Goal: Task Accomplishment & Management: Manage account settings

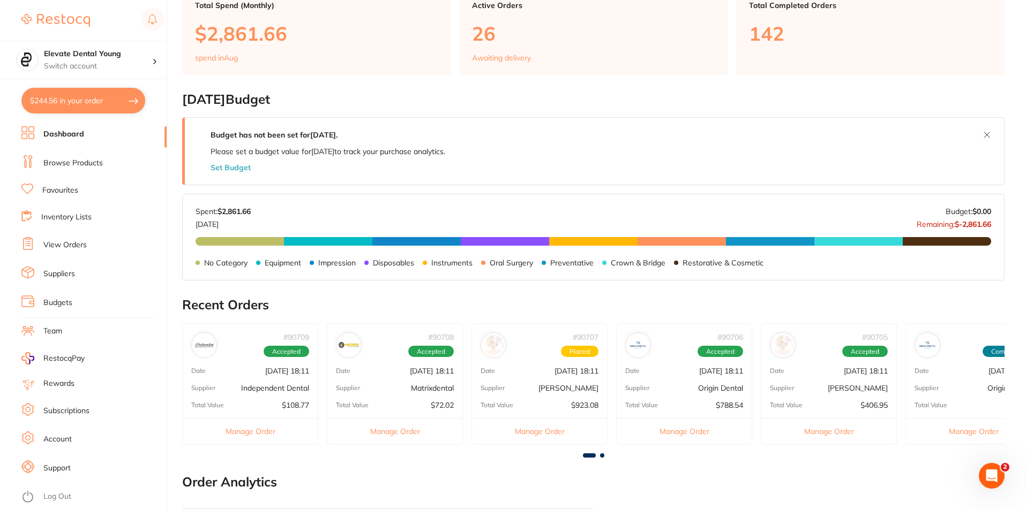
scroll to position [107, 0]
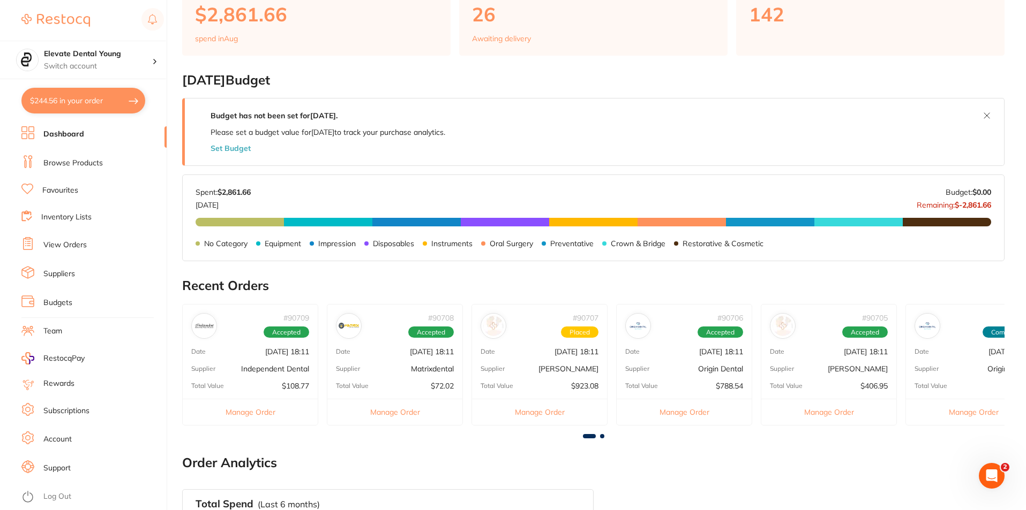
click at [706, 374] on div "# 90706 Accepted Date [DATE] 18:11 Supplier Origin Dental Total Value $788.54 M…" at bounding box center [684, 365] width 136 height 122
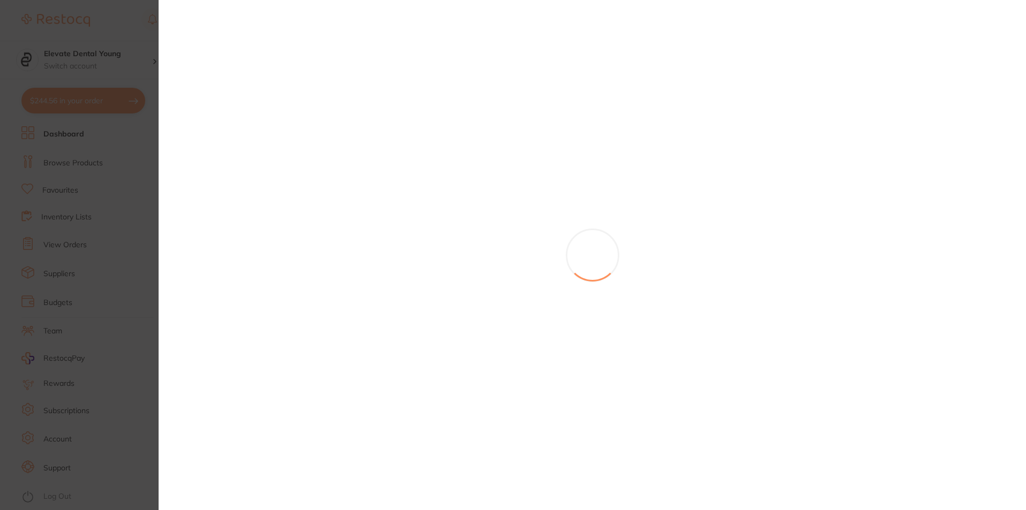
click at [706, 374] on section at bounding box center [513, 255] width 1026 height 510
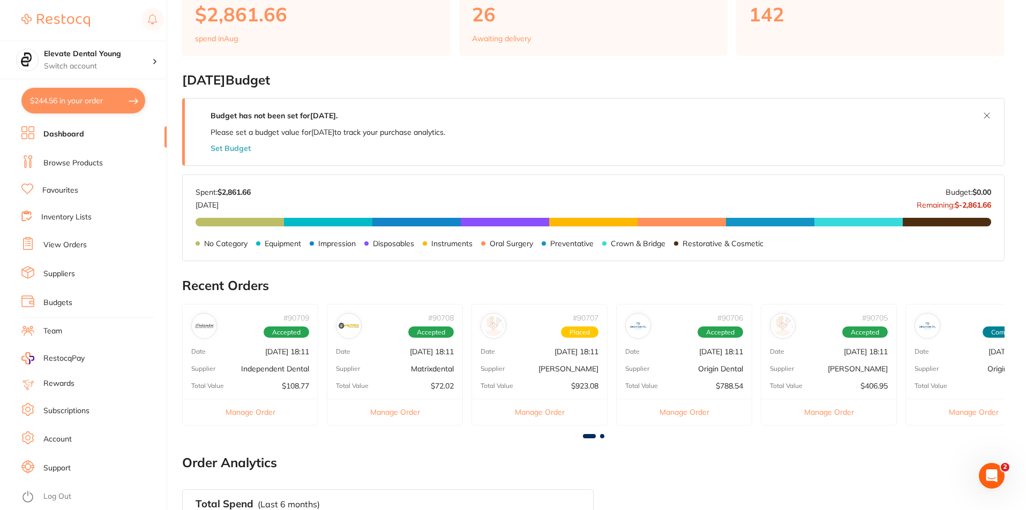
scroll to position [0, 0]
click at [741, 355] on p "[DATE] 18:11" at bounding box center [721, 352] width 44 height 9
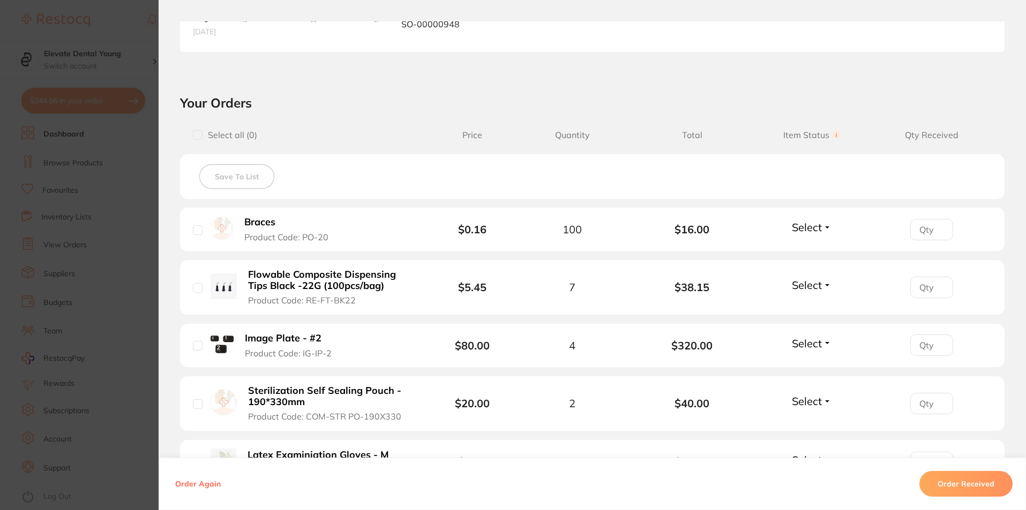
scroll to position [321, 0]
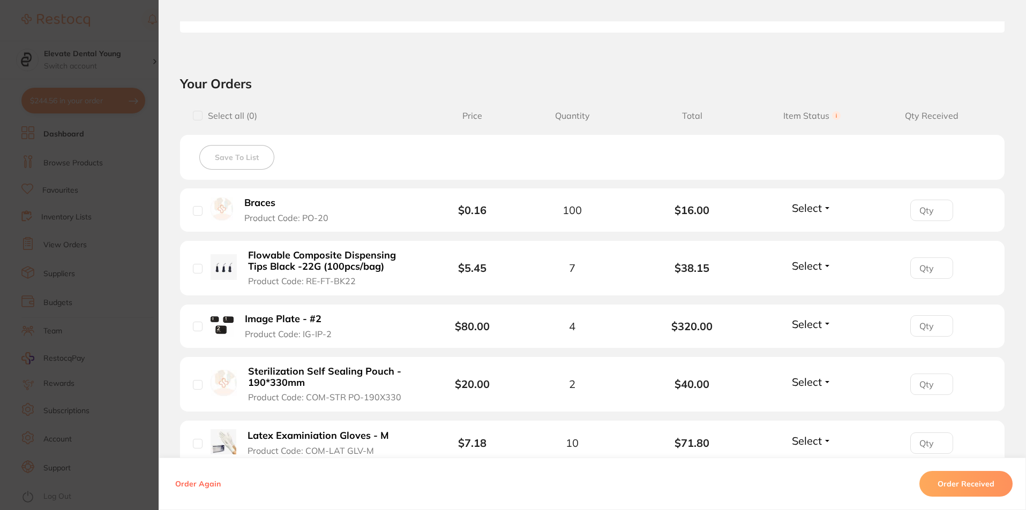
click at [811, 219] on div "Select Received Back Order" at bounding box center [811, 210] width 46 height 18
click at [813, 211] on span "Select" at bounding box center [807, 207] width 30 height 13
click at [812, 213] on span "Select" at bounding box center [807, 207] width 30 height 13
click at [809, 225] on button "Received" at bounding box center [811, 231] width 27 height 17
click at [823, 265] on button "Select" at bounding box center [811, 265] width 46 height 13
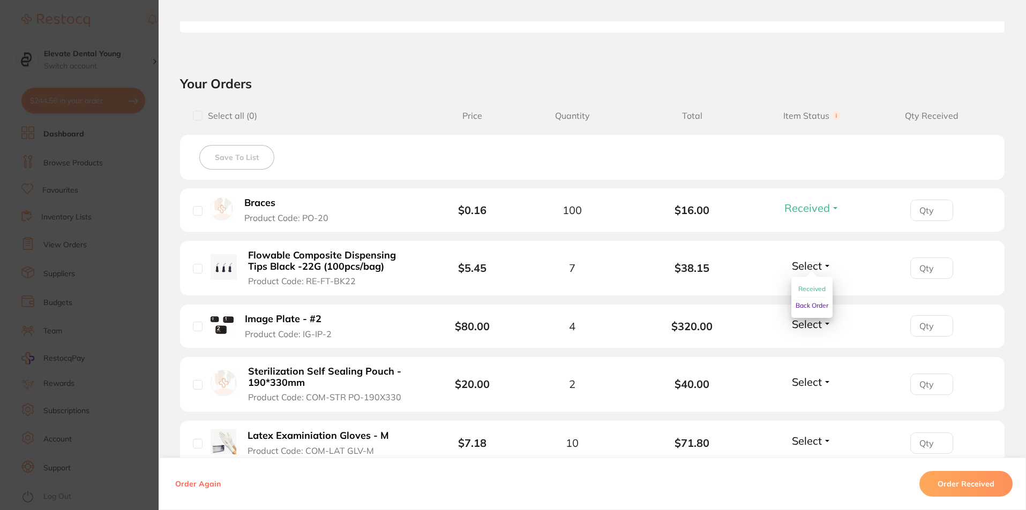
click at [807, 288] on span "Received" at bounding box center [811, 289] width 27 height 8
click at [814, 330] on span "Select" at bounding box center [807, 324] width 30 height 13
click at [813, 316] on li "Image Plate - #2 Product Code: IG-IP-2 $80.00 4 $320.00 Select Received Back Or…" at bounding box center [592, 327] width 824 height 44
click at [812, 324] on span "Select" at bounding box center [807, 324] width 30 height 13
click at [812, 344] on span "Received" at bounding box center [811, 347] width 27 height 8
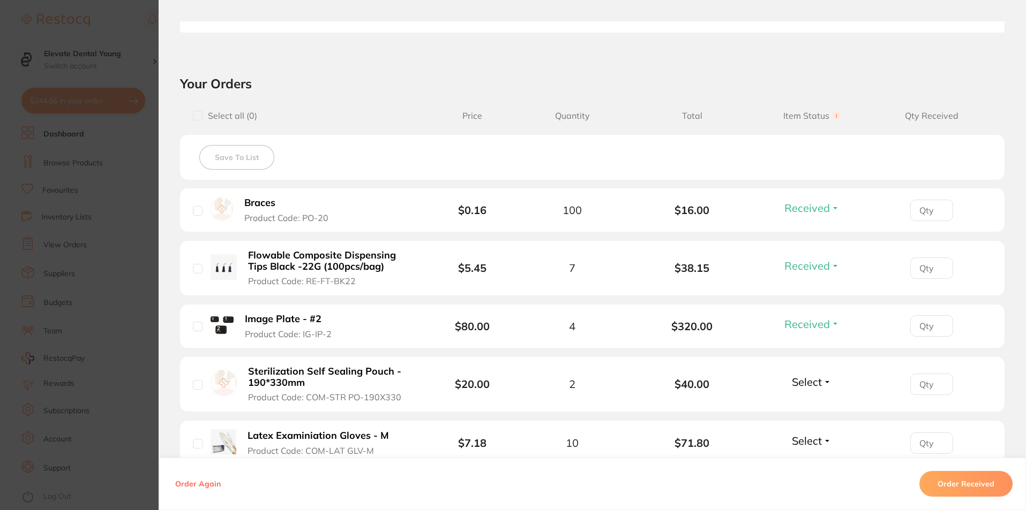
scroll to position [375, 0]
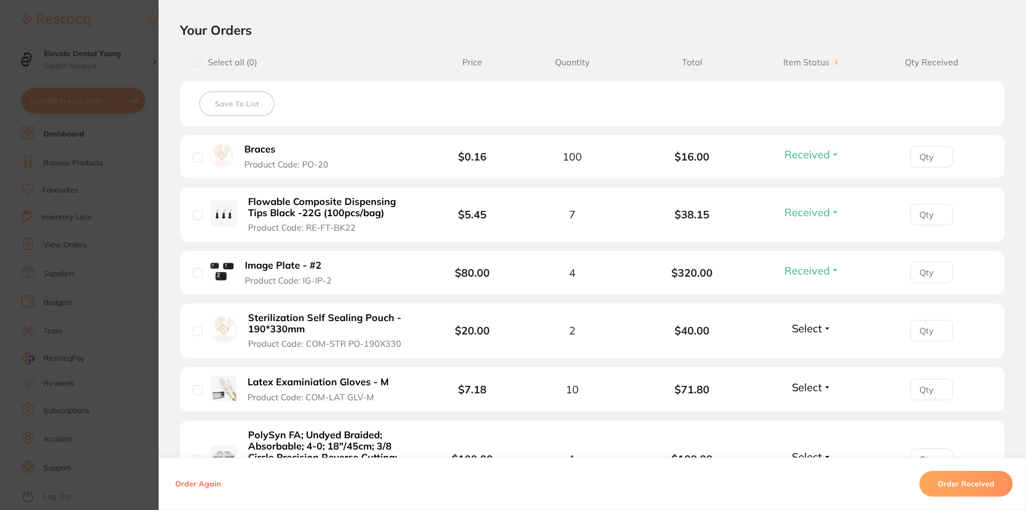
click at [812, 327] on span "Select" at bounding box center [807, 328] width 30 height 13
click at [811, 347] on button "Received" at bounding box center [811, 352] width 27 height 17
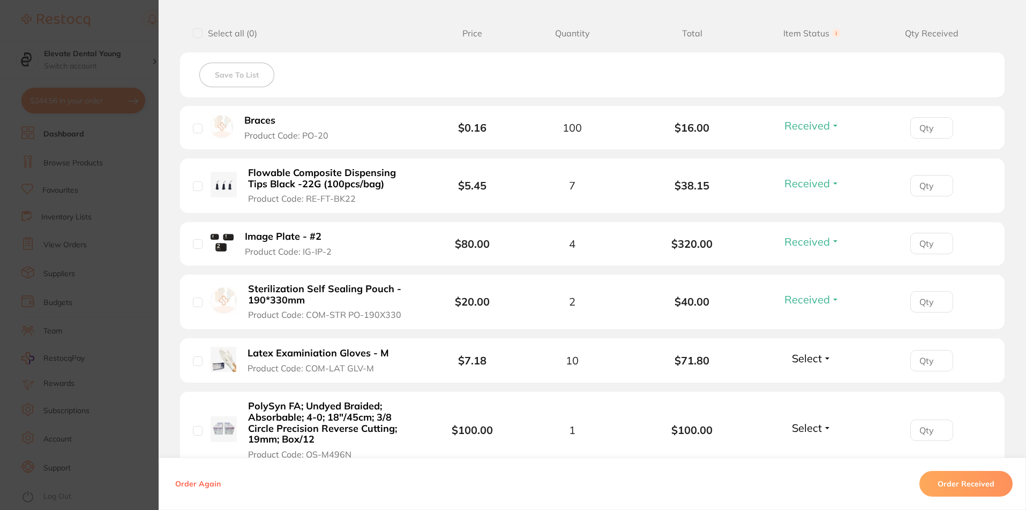
scroll to position [482, 0]
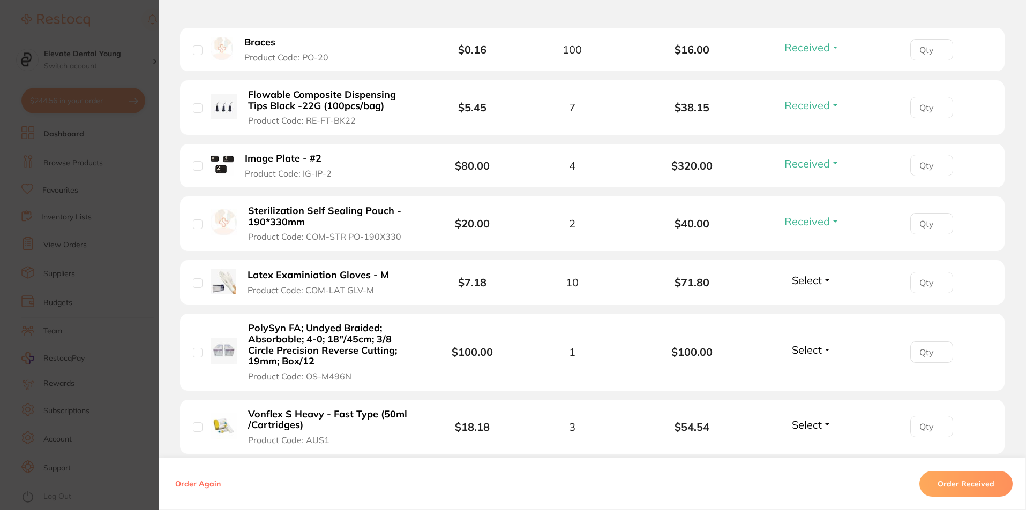
click at [812, 287] on span "Select" at bounding box center [807, 280] width 30 height 13
click at [809, 300] on span "Received" at bounding box center [811, 303] width 27 height 8
click at [818, 354] on span "Select" at bounding box center [807, 349] width 30 height 13
click at [817, 372] on span "Received" at bounding box center [811, 373] width 27 height 8
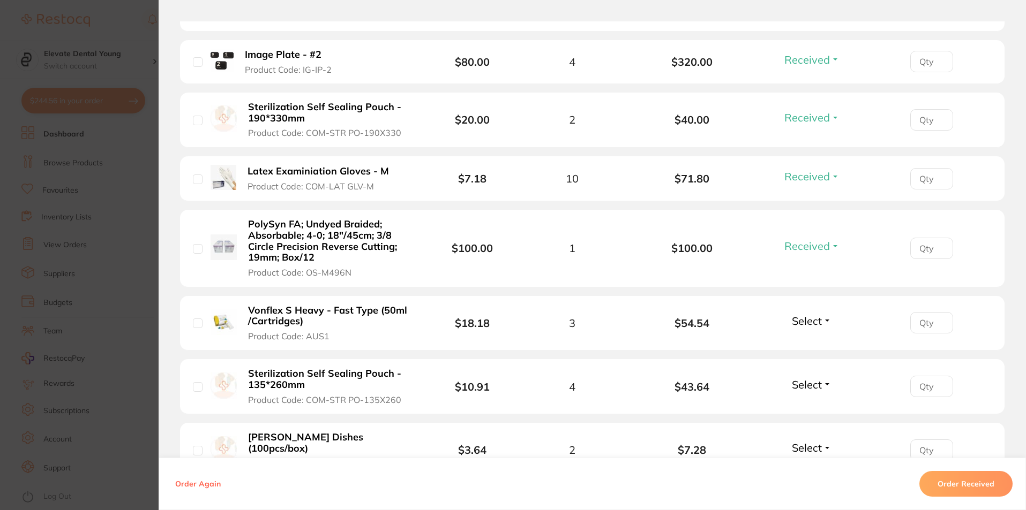
scroll to position [589, 0]
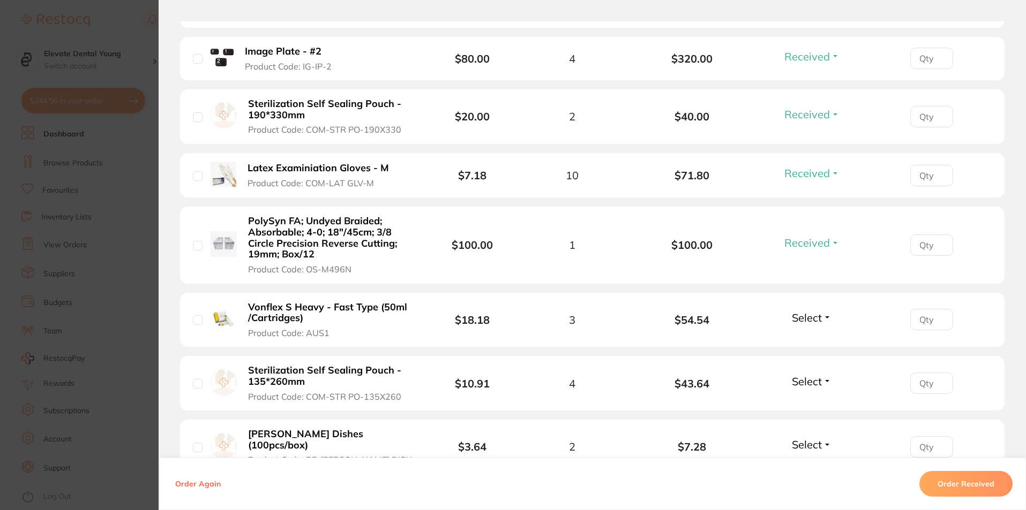
click at [806, 321] on span "Select" at bounding box center [807, 317] width 30 height 13
click at [809, 339] on span "Received" at bounding box center [811, 341] width 27 height 8
click at [810, 376] on span "Select" at bounding box center [807, 381] width 30 height 13
click at [811, 377] on span "Select" at bounding box center [807, 381] width 30 height 13
click at [811, 398] on button "Received" at bounding box center [811, 405] width 27 height 17
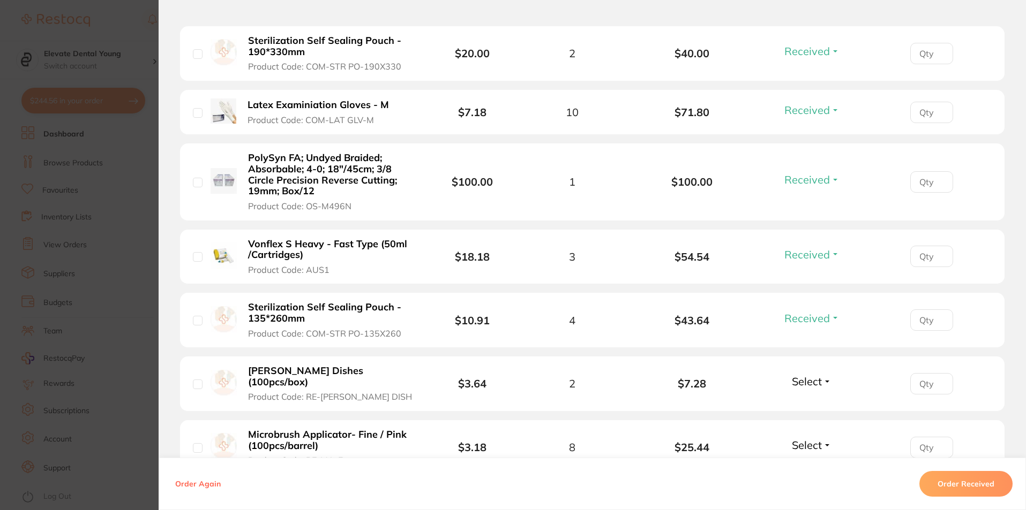
scroll to position [750, 0]
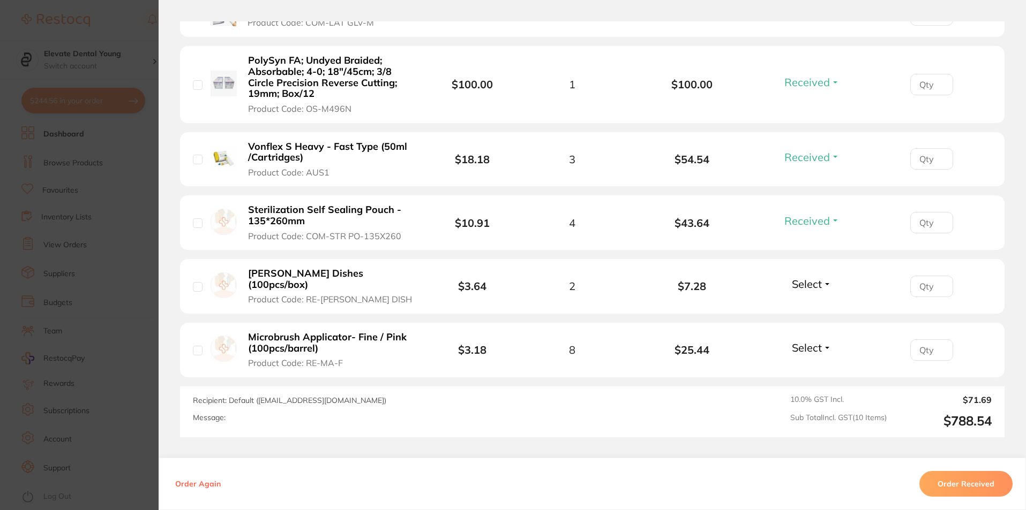
click at [811, 280] on span "Select" at bounding box center [807, 283] width 30 height 13
click at [818, 277] on span "Select" at bounding box center [807, 283] width 30 height 13
click at [818, 299] on button "Received" at bounding box center [811, 307] width 27 height 17
click at [808, 341] on span "Select" at bounding box center [807, 347] width 30 height 13
click at [811, 367] on span "Received" at bounding box center [811, 371] width 27 height 8
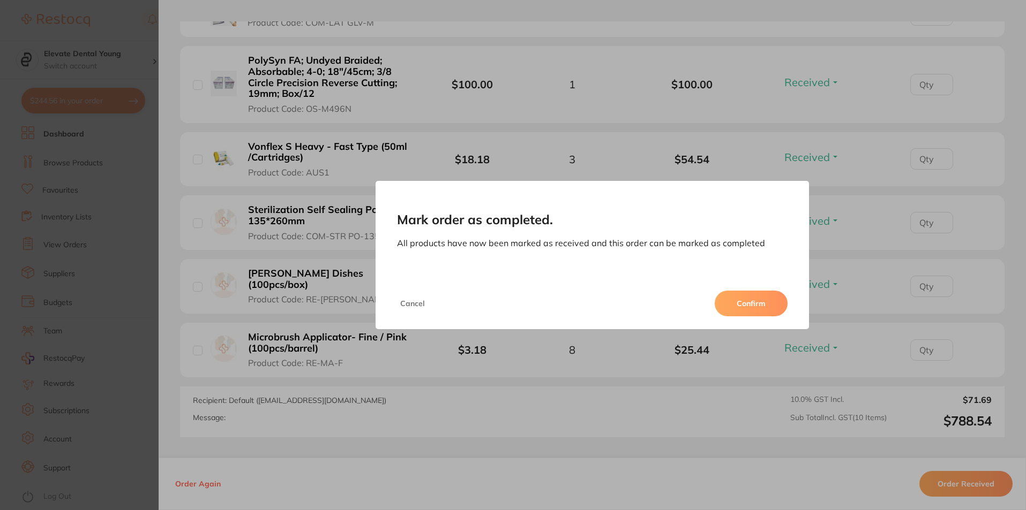
click at [754, 304] on button "Confirm" at bounding box center [751, 304] width 73 height 26
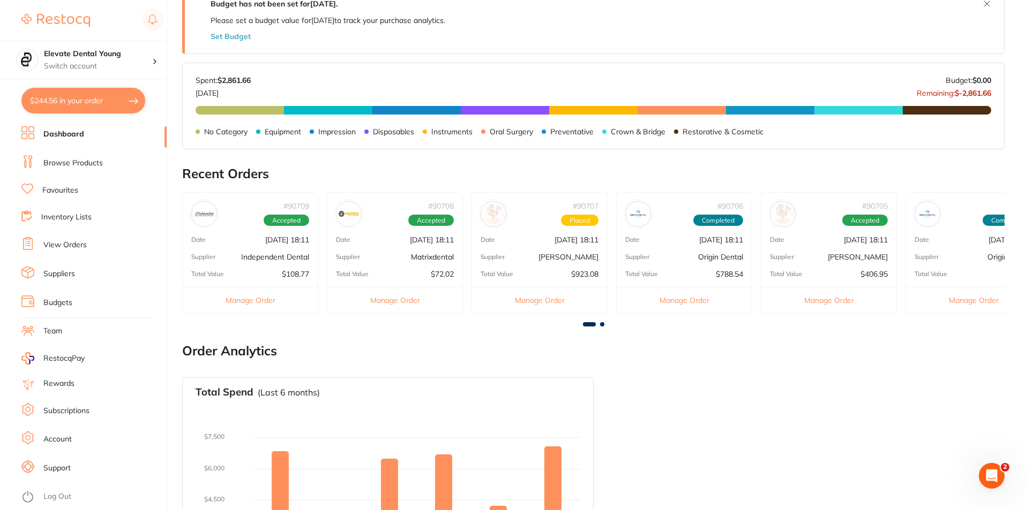
scroll to position [0, 0]
